Goal: Task Accomplishment & Management: Use online tool/utility

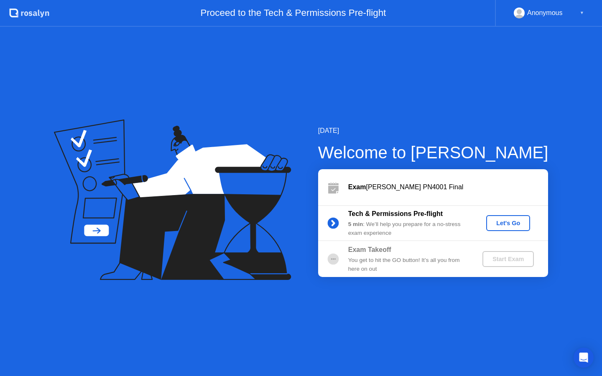
click at [505, 221] on div "Let's Go" at bounding box center [507, 223] width 37 height 7
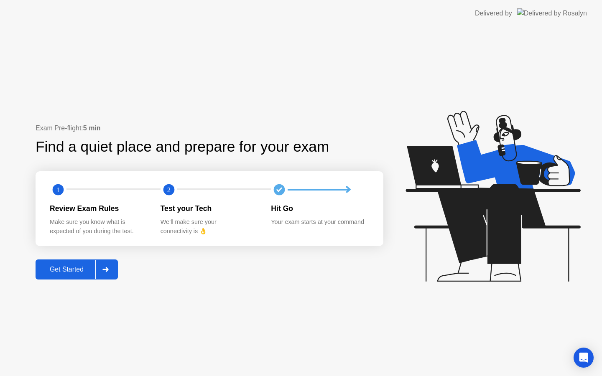
click at [58, 266] on div "Get Started" at bounding box center [66, 270] width 57 height 8
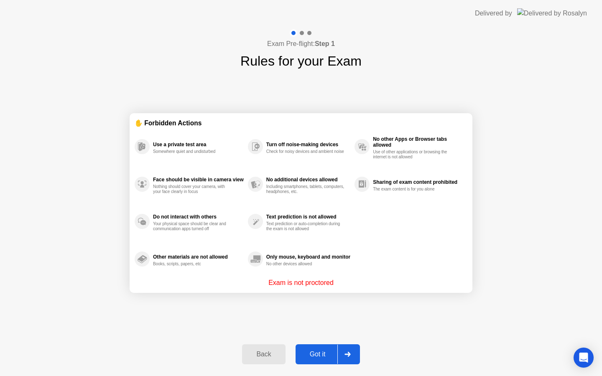
click at [325, 350] on div "Got it" at bounding box center [317, 354] width 39 height 8
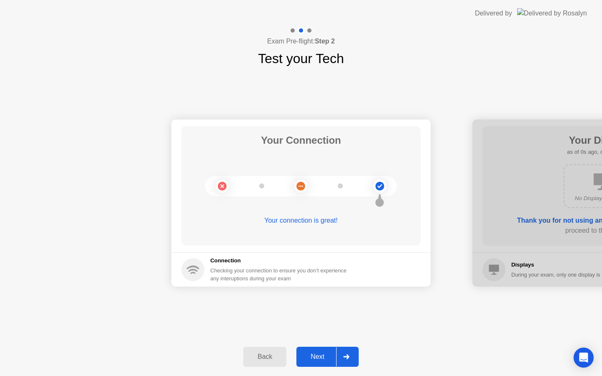
click at [320, 355] on div "Next" at bounding box center [317, 357] width 37 height 8
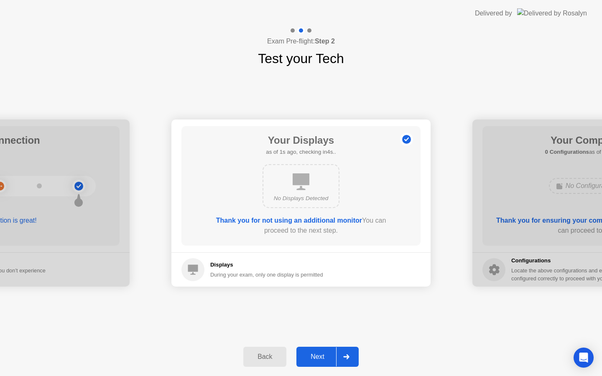
click at [320, 355] on div "Next" at bounding box center [317, 357] width 37 height 8
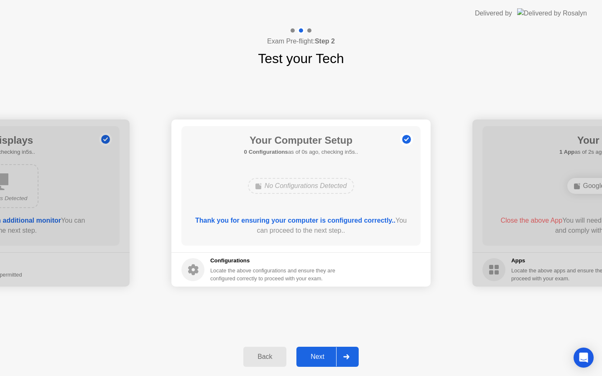
click at [320, 355] on div "Next" at bounding box center [317, 357] width 37 height 8
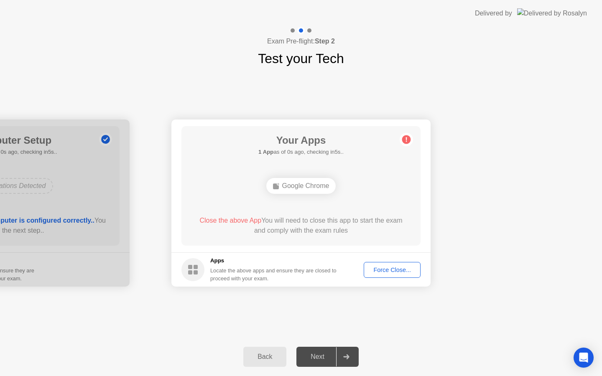
click at [382, 269] on div "Force Close..." at bounding box center [391, 270] width 51 height 7
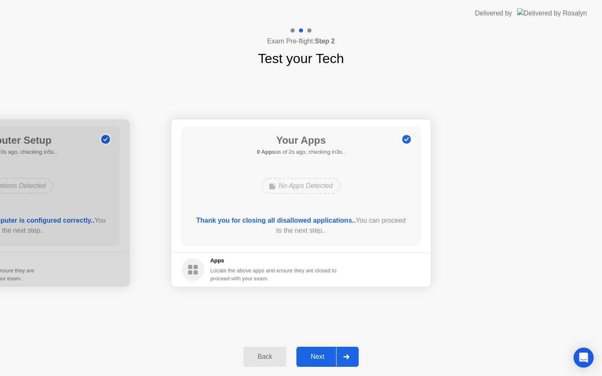
click at [317, 364] on button "Next" at bounding box center [327, 357] width 62 height 20
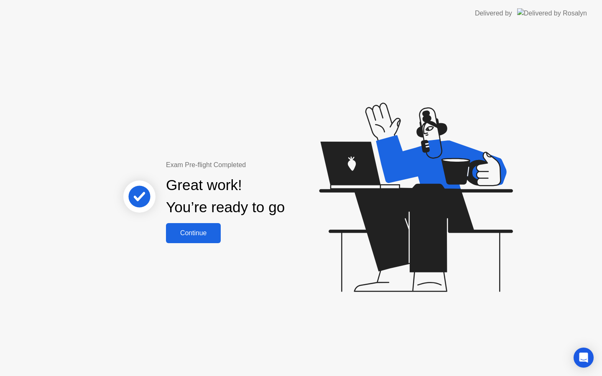
click at [184, 234] on div "Continue" at bounding box center [193, 233] width 50 height 8
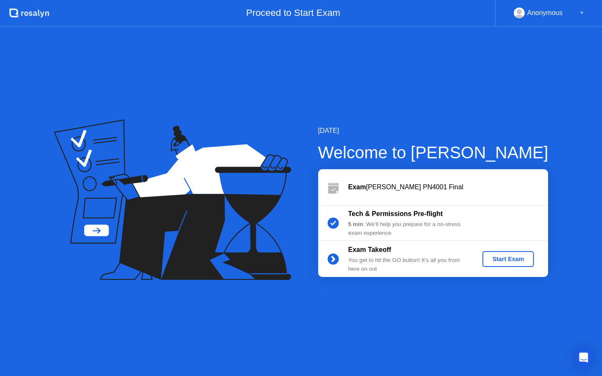
click at [502, 261] on div "Start Exam" at bounding box center [507, 259] width 45 height 7
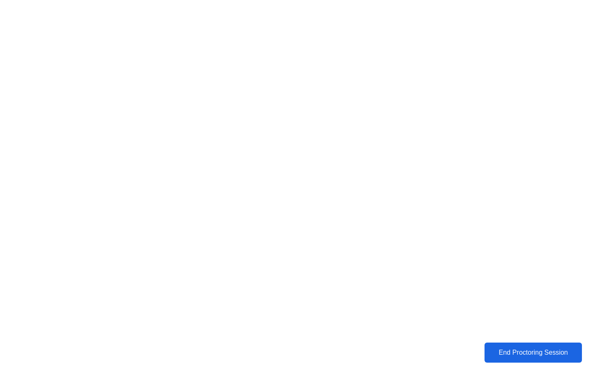
click at [518, 353] on div "End Proctoring Session" at bounding box center [533, 353] width 92 height 8
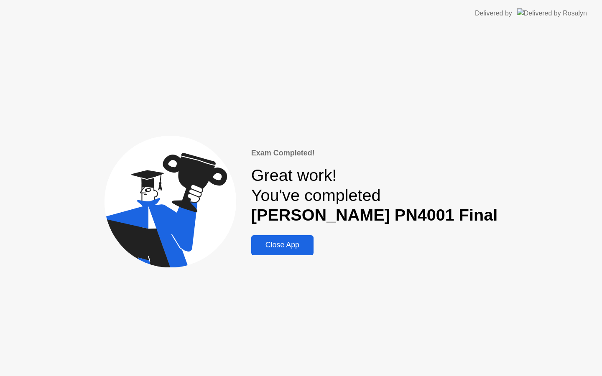
click at [309, 244] on div "Close App" at bounding box center [282, 245] width 57 height 9
